Goal: Information Seeking & Learning: Learn about a topic

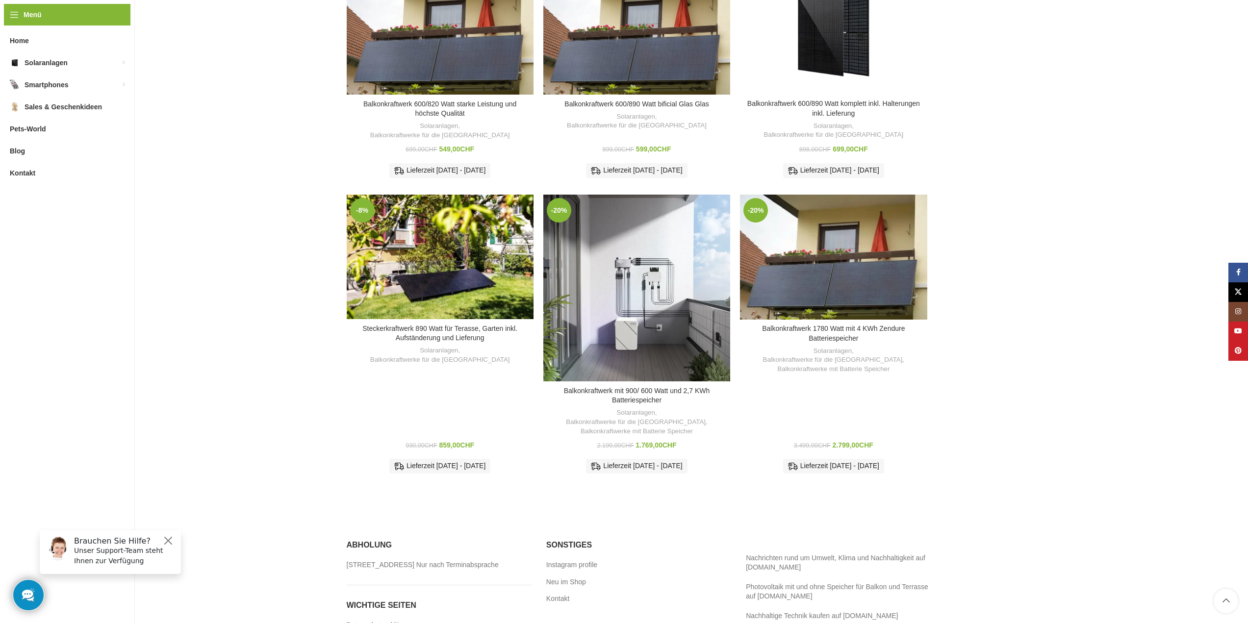
scroll to position [487, 0]
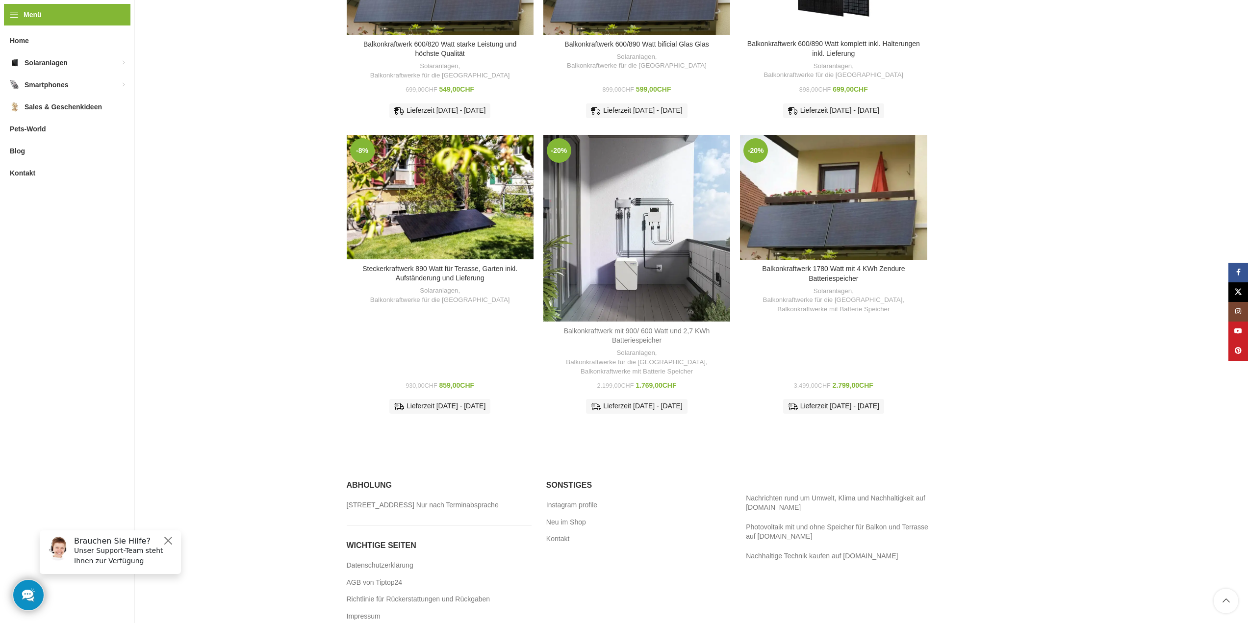
click at [636, 327] on link "Balkonkraftwerk mit 900/ 600 Watt und 2,7 KWh Batteriespeicher" at bounding box center [637, 336] width 146 height 18
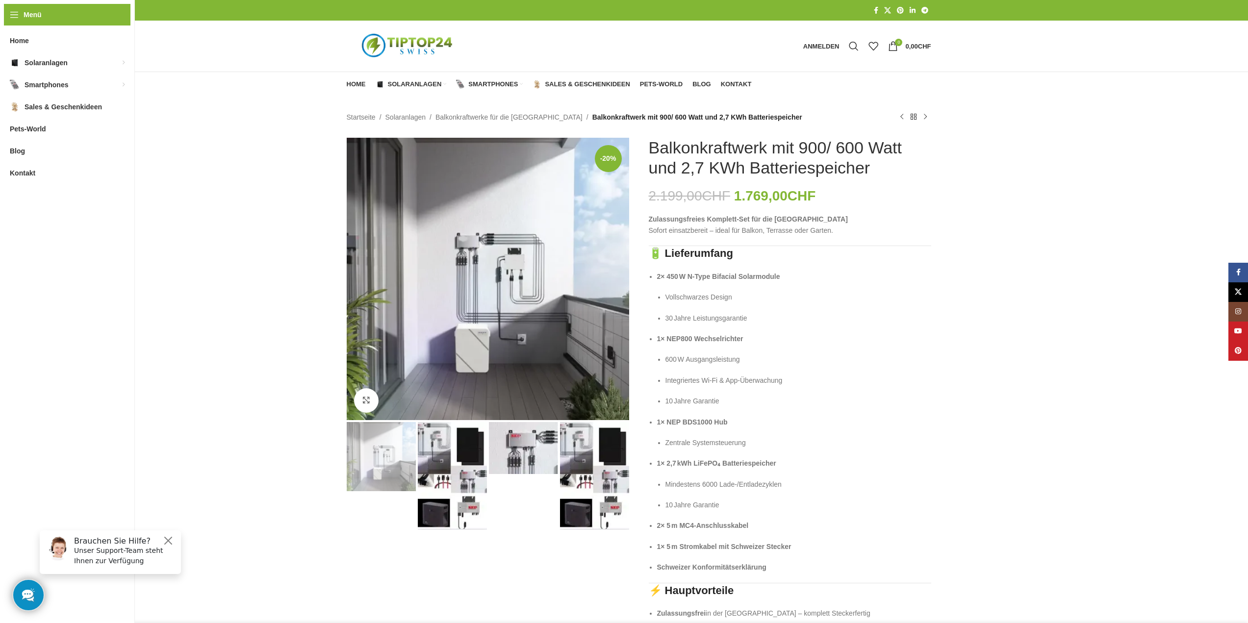
click at [525, 309] on img at bounding box center [488, 279] width 282 height 282
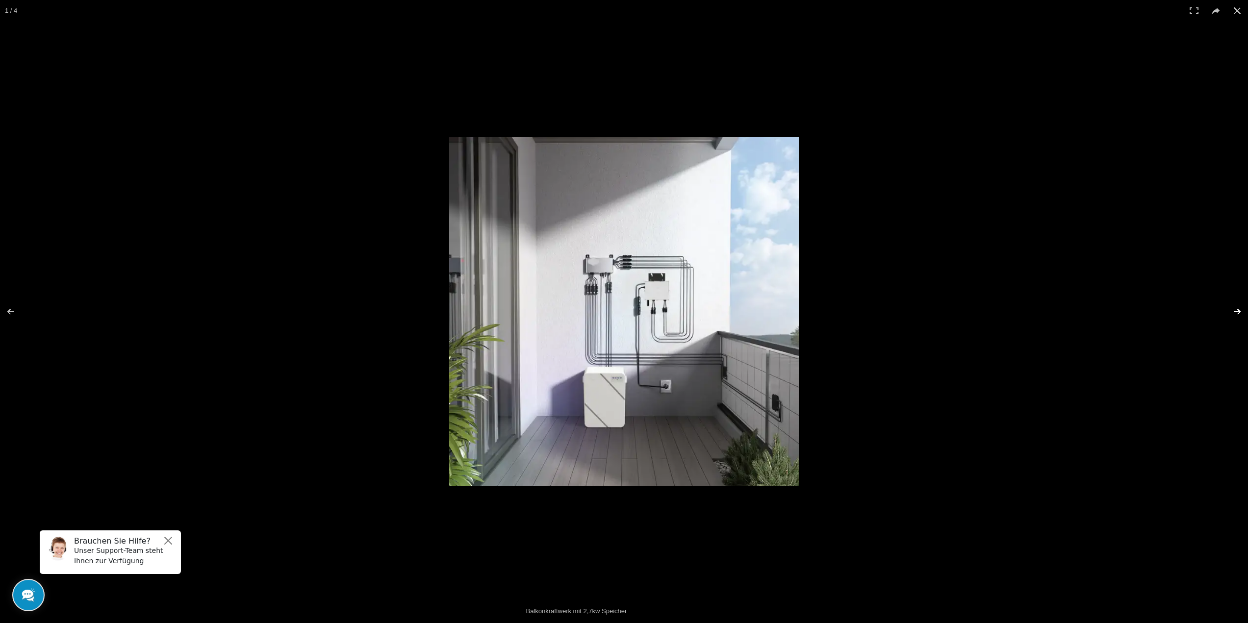
click at [1240, 307] on button at bounding box center [1230, 311] width 34 height 49
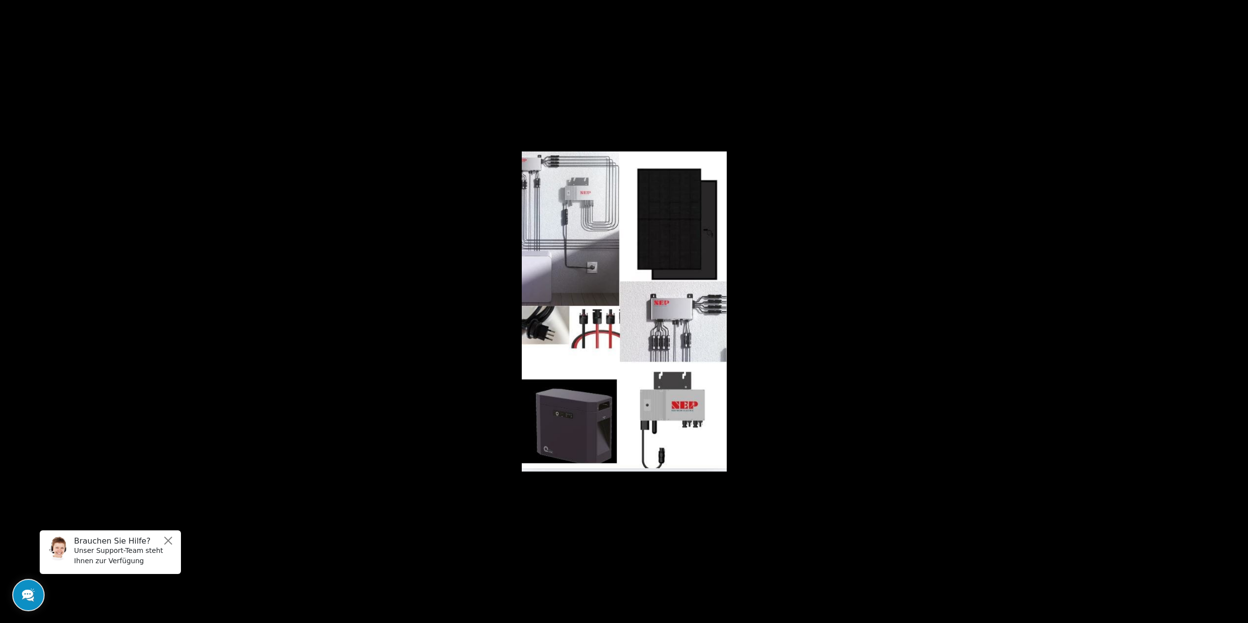
click at [1240, 307] on button at bounding box center [1230, 311] width 34 height 49
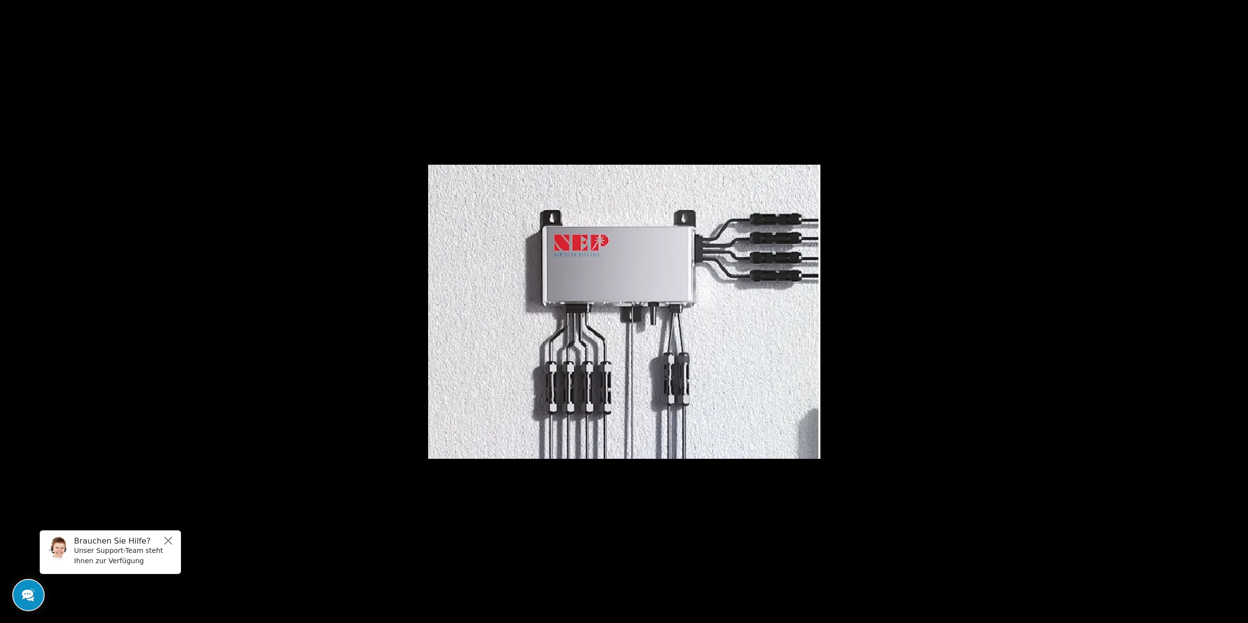
click at [1240, 307] on button at bounding box center [1230, 311] width 34 height 49
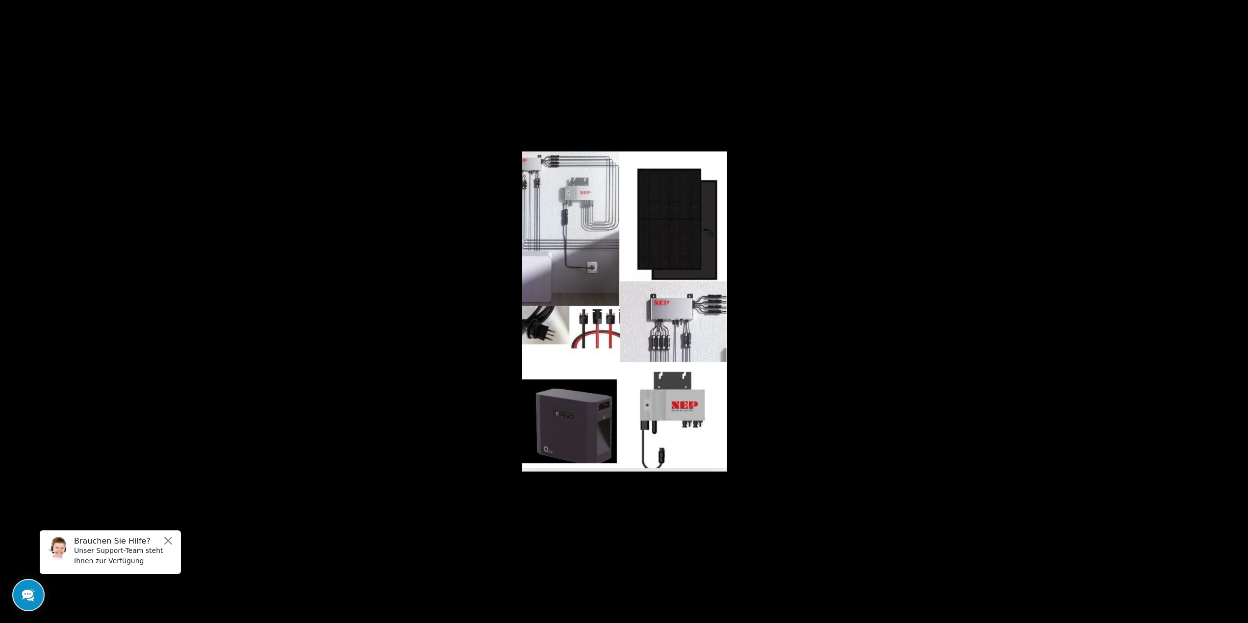
click at [1240, 307] on button at bounding box center [1230, 311] width 34 height 49
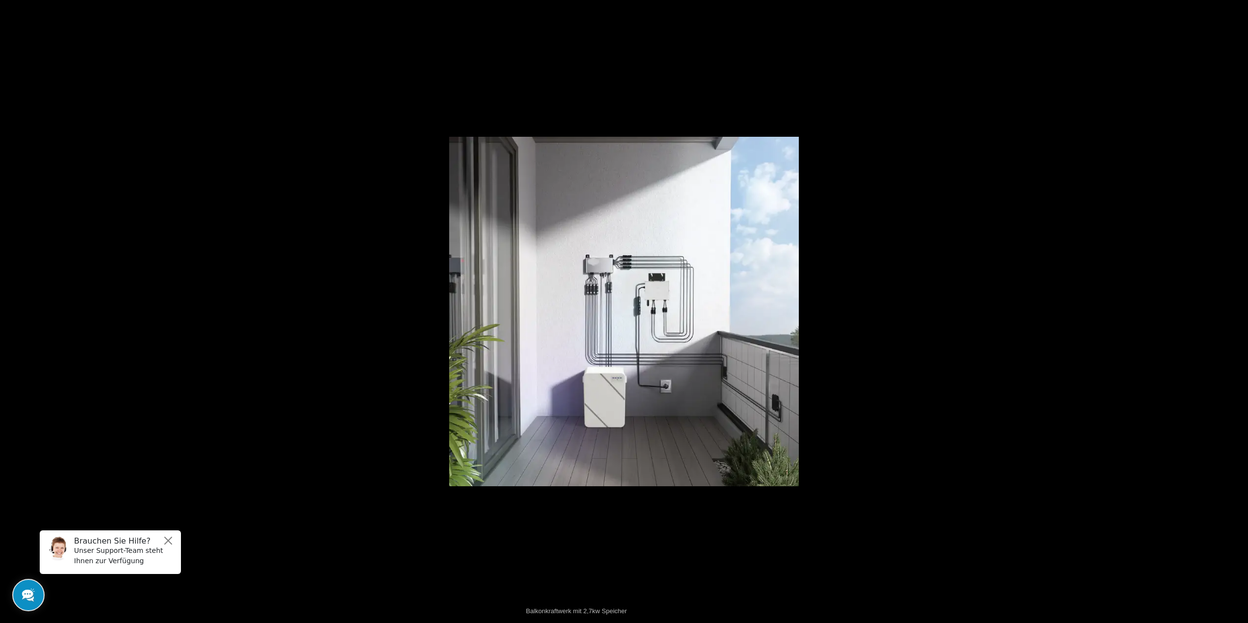
click at [1240, 307] on button at bounding box center [1230, 311] width 34 height 49
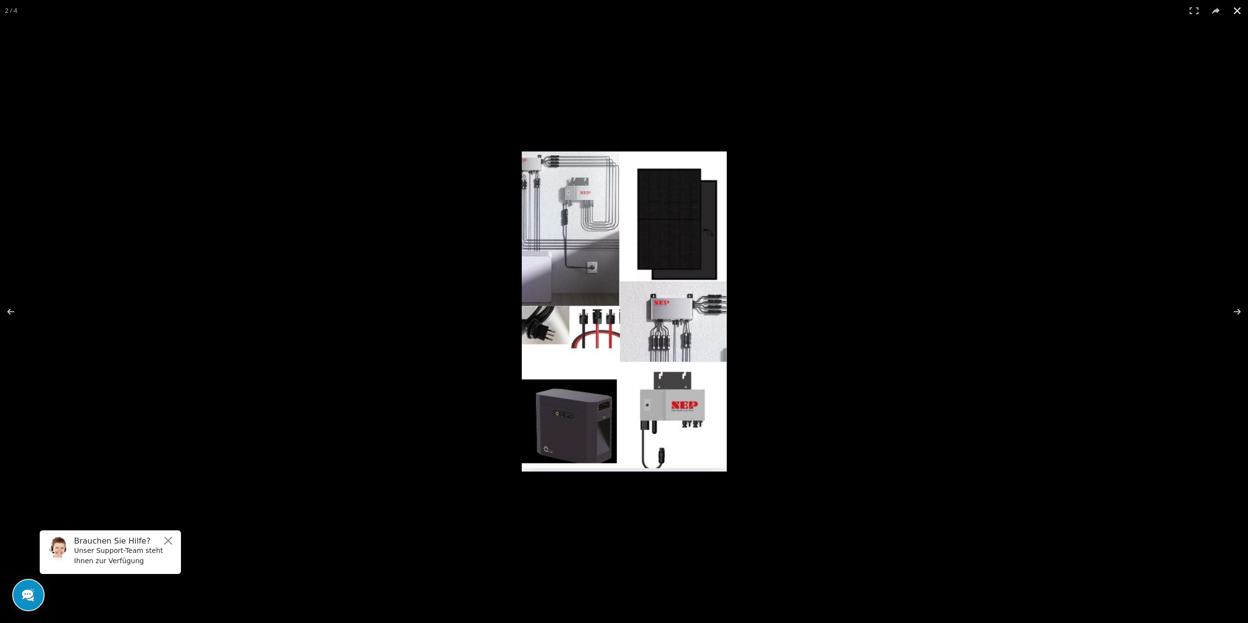
click at [1236, 7] on button at bounding box center [1237, 11] width 22 height 22
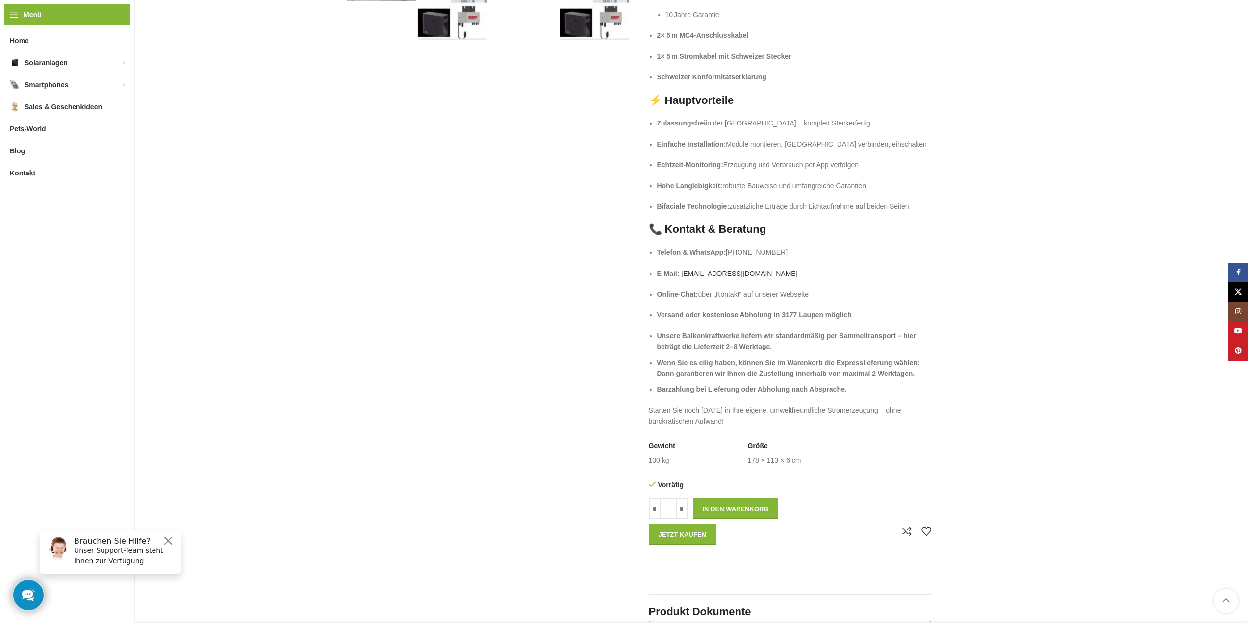
scroll to position [588, 0]
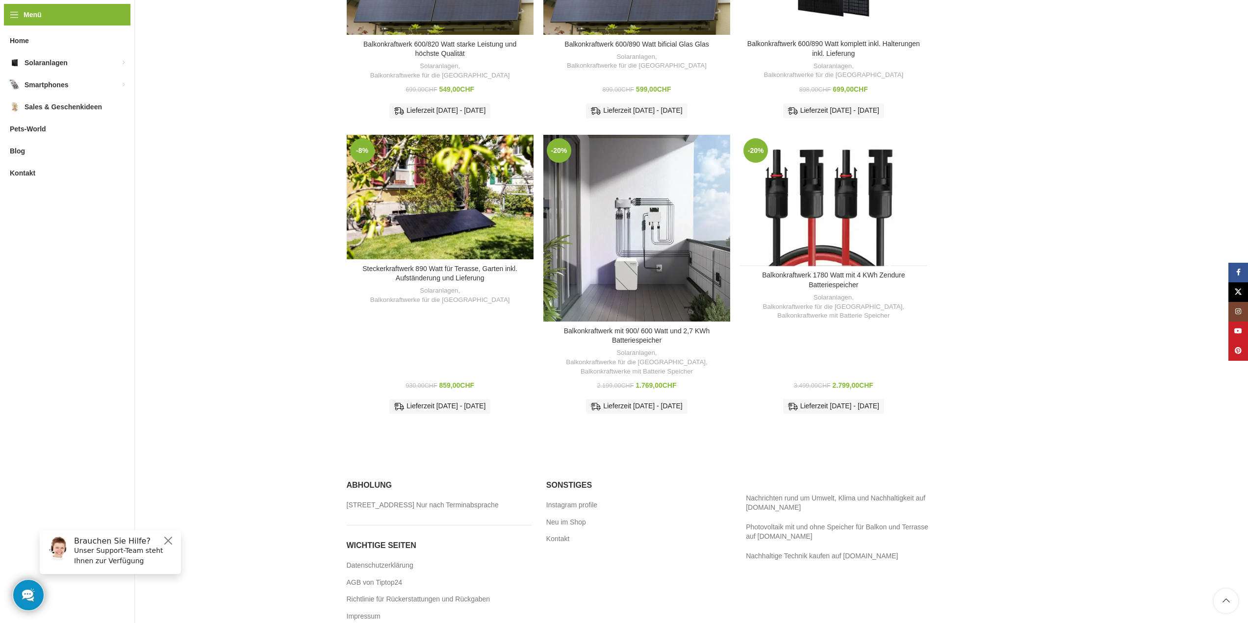
click at [832, 204] on div "Balkonkraftwerk 1780 Watt mit 4 KWh Zendure Batteriespeicher" at bounding box center [833, 200] width 37 height 131
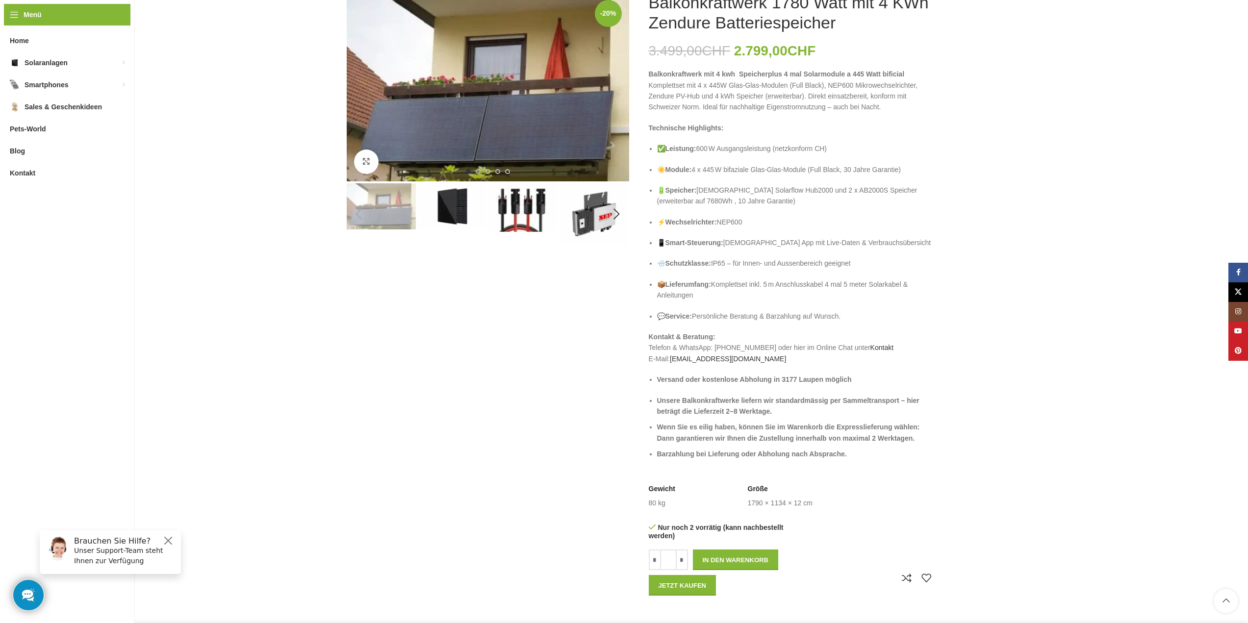
scroll to position [98, 0]
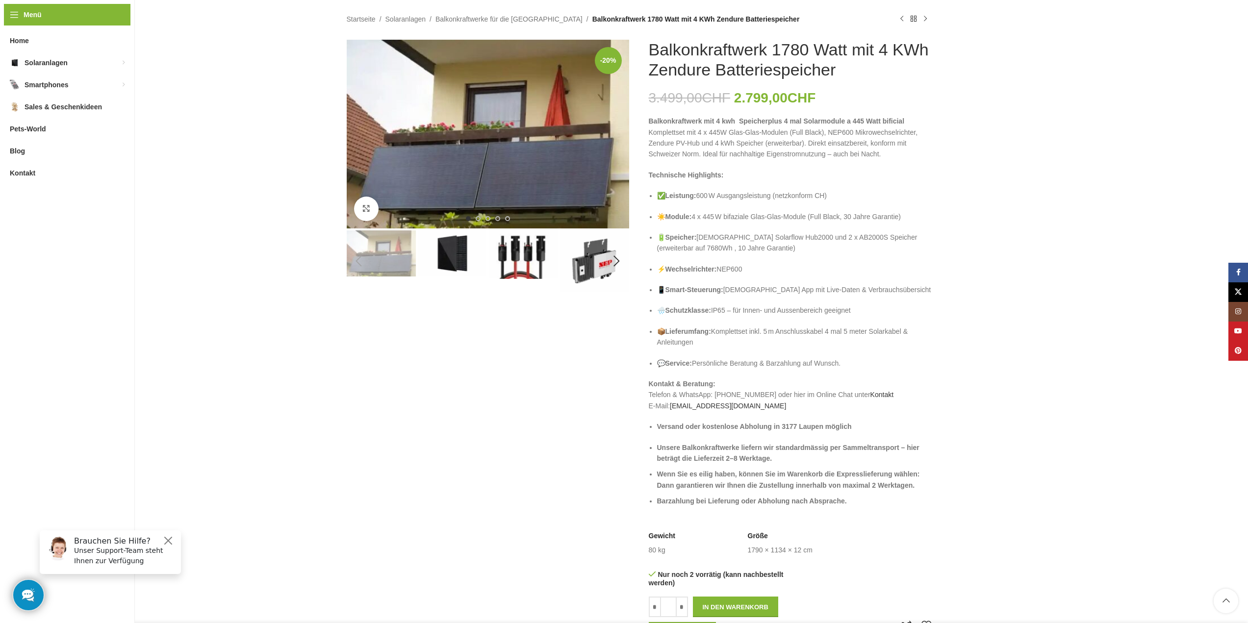
click at [452, 260] on img "2 / 5" at bounding box center [452, 253] width 69 height 46
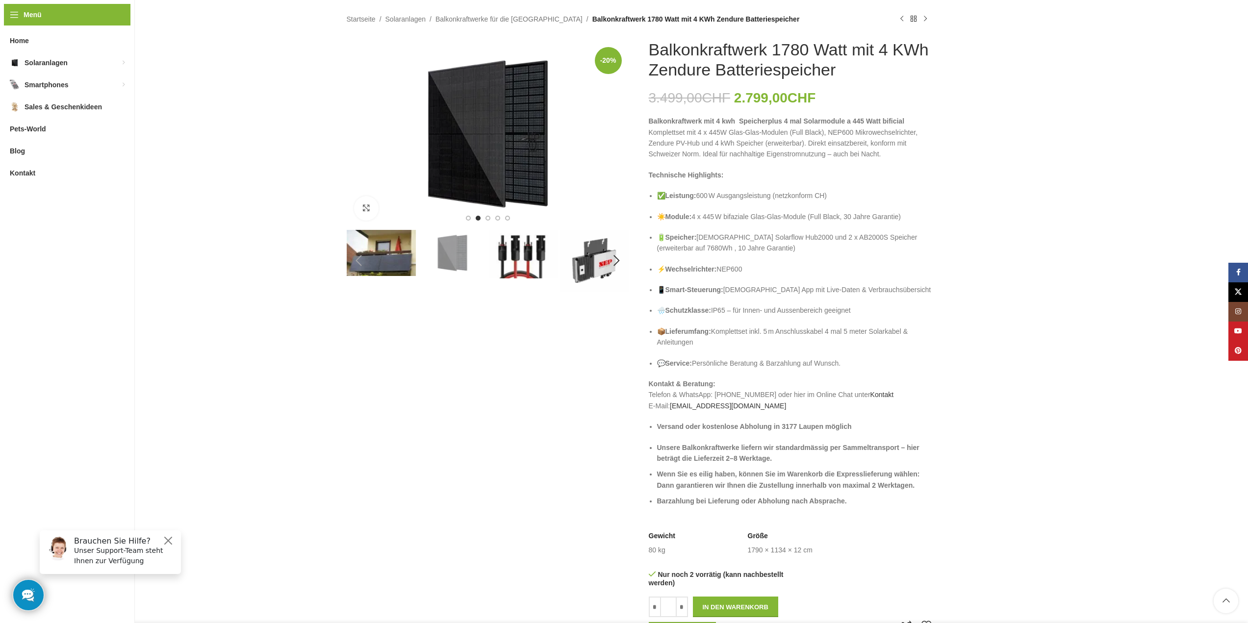
click at [514, 255] on img "3 / 5" at bounding box center [523, 254] width 69 height 49
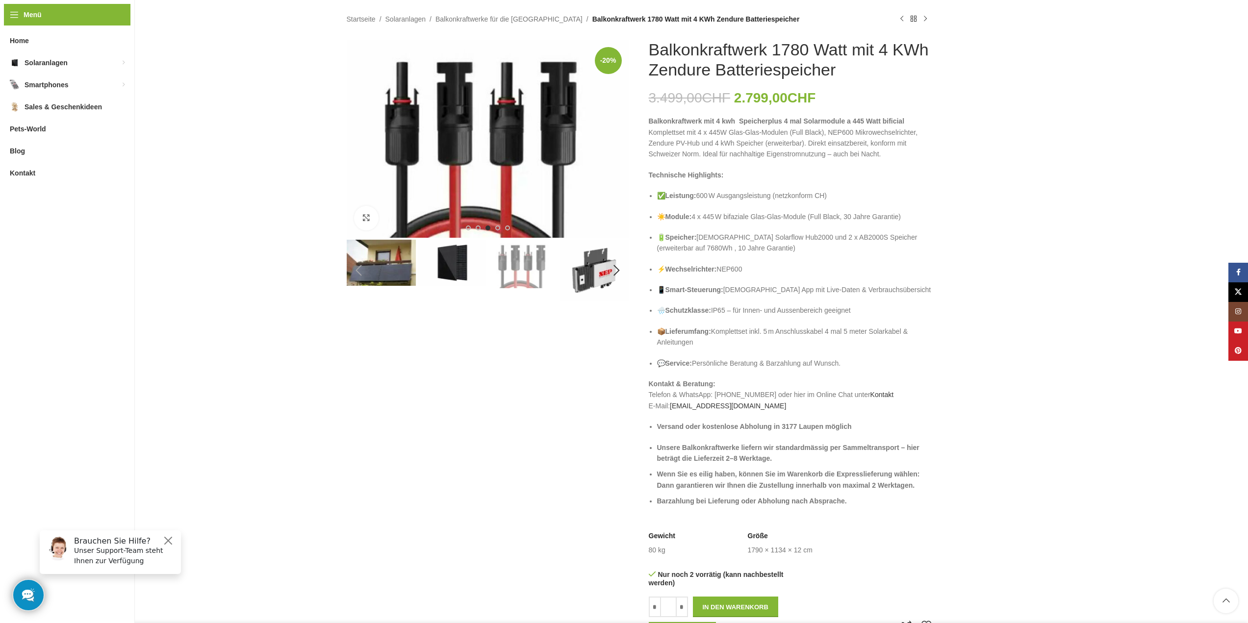
click at [588, 262] on img "4 / 5" at bounding box center [594, 271] width 69 height 62
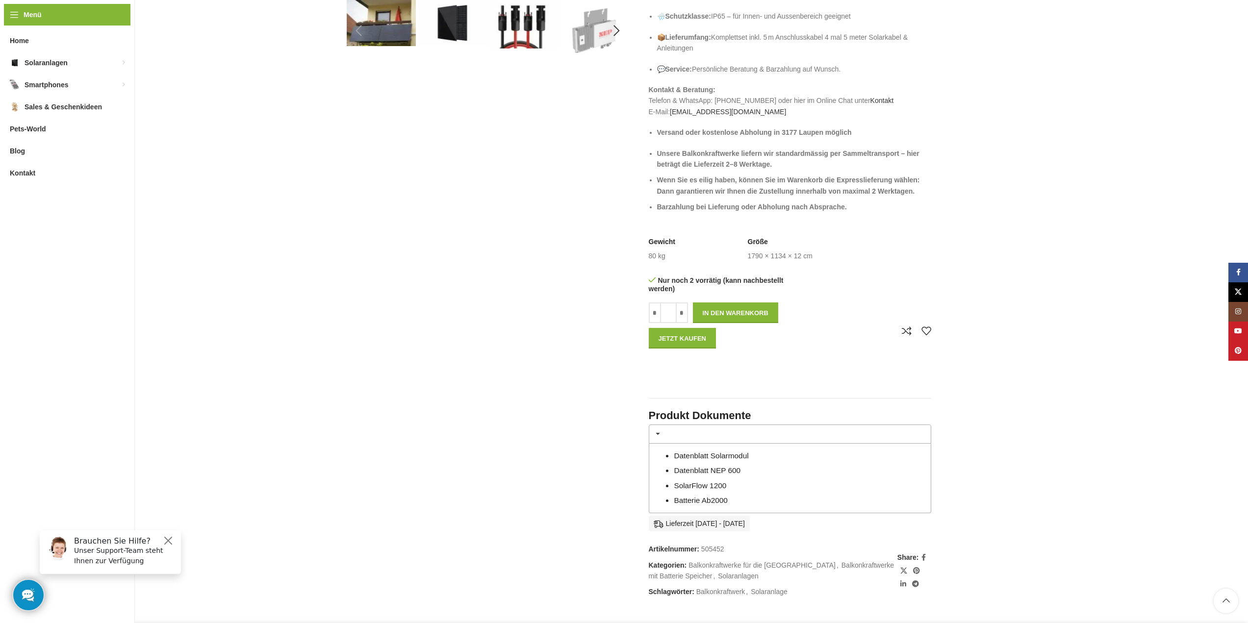
scroll to position [441, 0]
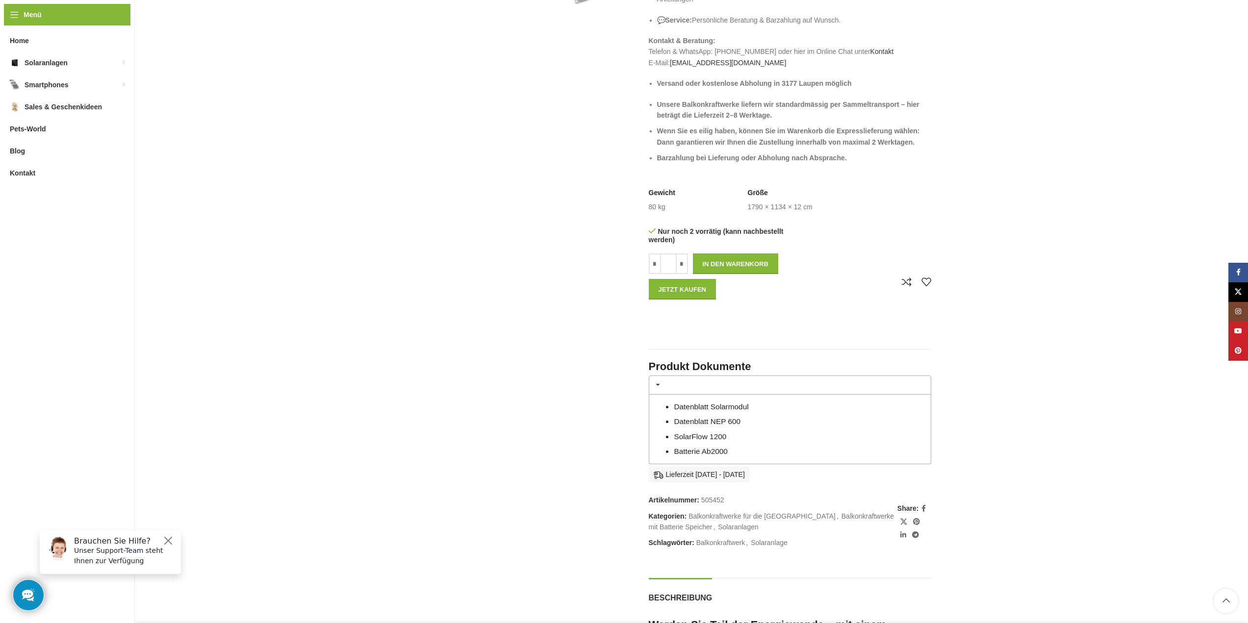
click at [718, 404] on link "Datenblatt Solarmodul" at bounding box center [711, 406] width 75 height 8
click at [689, 436] on link "SolarFlow 1200" at bounding box center [700, 436] width 52 height 8
click at [706, 418] on link "Datenblatt NEP 600" at bounding box center [707, 421] width 67 height 8
